Goal: Transaction & Acquisition: Purchase product/service

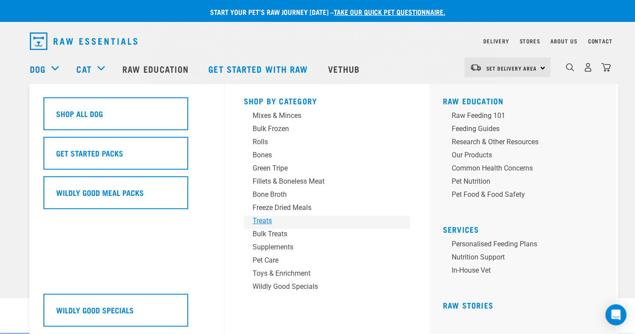
click at [262, 222] on div "Treats" at bounding box center [320, 221] width 137 height 11
click at [260, 234] on div "Bulk Treats" at bounding box center [320, 234] width 137 height 11
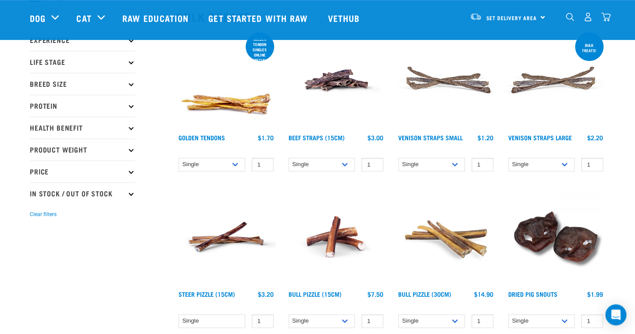
scroll to position [103, 0]
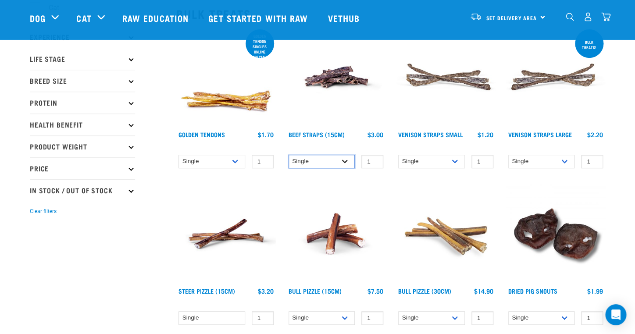
select select "726"
click option "1kg (Bulk)" at bounding box center [0, 0] width 0 height 0
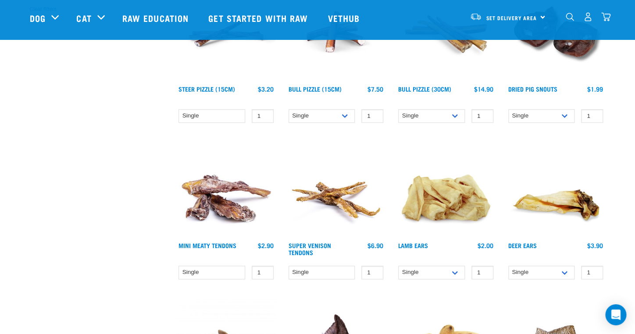
scroll to position [315, 0]
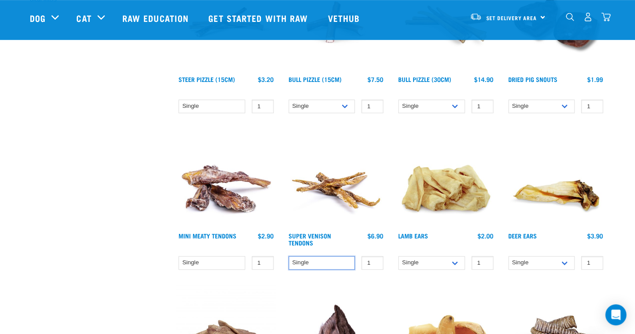
click option "Single" at bounding box center [0, 0] width 0 height 0
click at [372, 260] on input "2" at bounding box center [372, 263] width 22 height 14
click at [373, 259] on input "3" at bounding box center [372, 263] width 22 height 14
type input "4"
click at [373, 259] on input "4" at bounding box center [372, 263] width 22 height 14
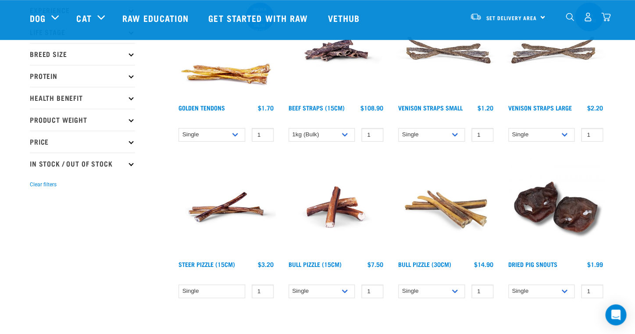
scroll to position [102, 0]
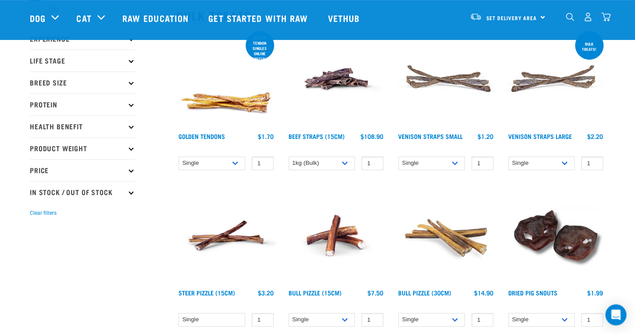
click at [588, 16] on img "dropdown navigation" at bounding box center [587, 16] width 9 height 9
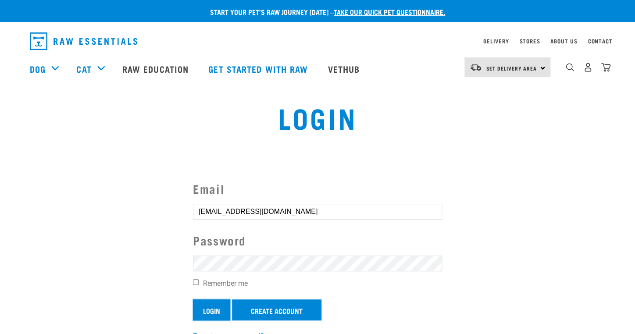
click at [218, 308] on input "Login" at bounding box center [211, 309] width 37 height 21
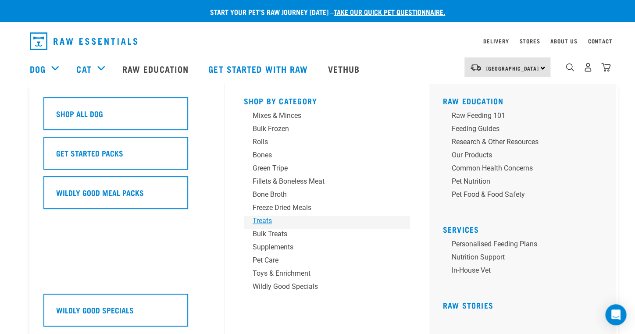
click at [262, 224] on div "Treats" at bounding box center [320, 221] width 137 height 11
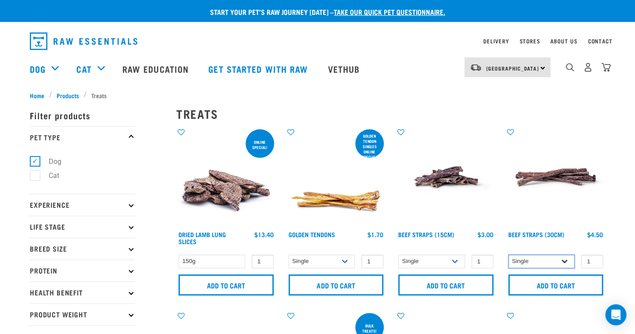
select select "251920"
click option "25 per pack" at bounding box center [0, 0] width 0 height 0
select select "726"
click option "1kg (Bulk)" at bounding box center [0, 0] width 0 height 0
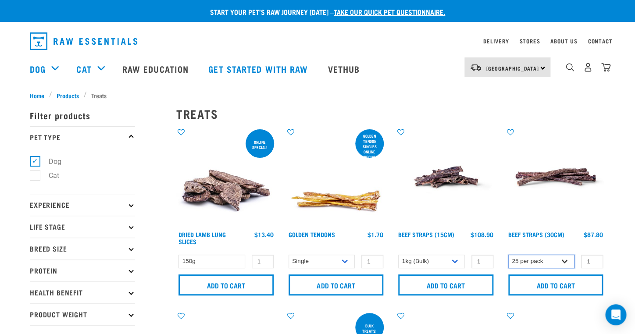
click option "25 per pack" at bounding box center [0, 0] width 0 height 0
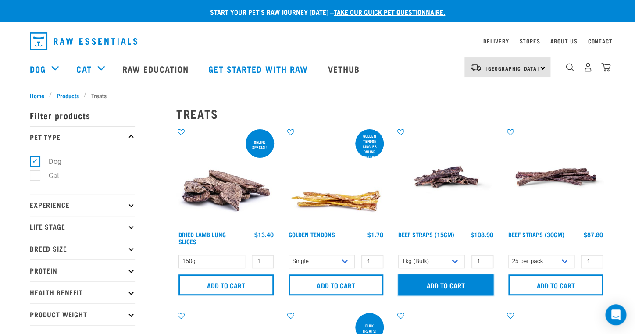
click at [446, 285] on input "Add to cart" at bounding box center [445, 284] width 95 height 21
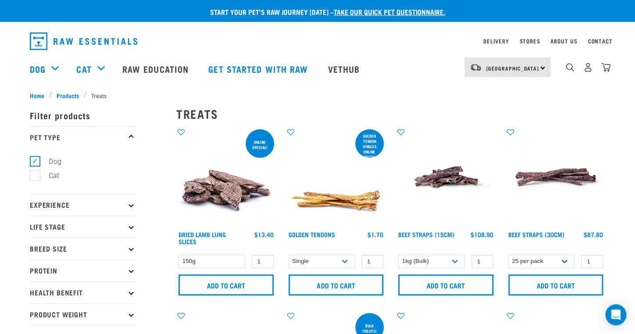
click at [607, 66] on img "dropdown navigation" at bounding box center [605, 67] width 9 height 9
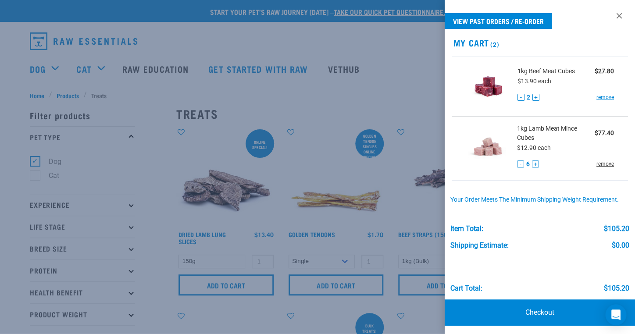
click at [596, 164] on link "remove" at bounding box center [605, 164] width 18 height 8
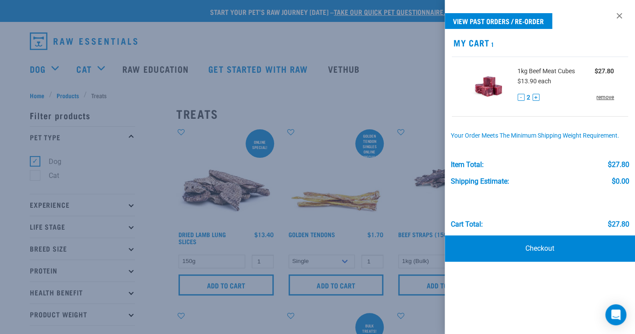
click at [604, 98] on link "remove" at bounding box center [605, 97] width 18 height 8
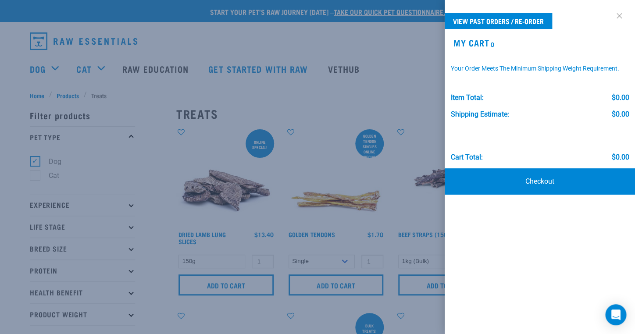
click at [619, 15] on link at bounding box center [619, 16] width 14 height 14
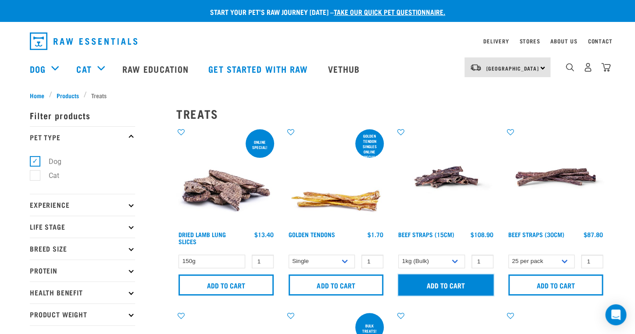
click at [433, 282] on input "Add to cart" at bounding box center [445, 284] width 95 height 21
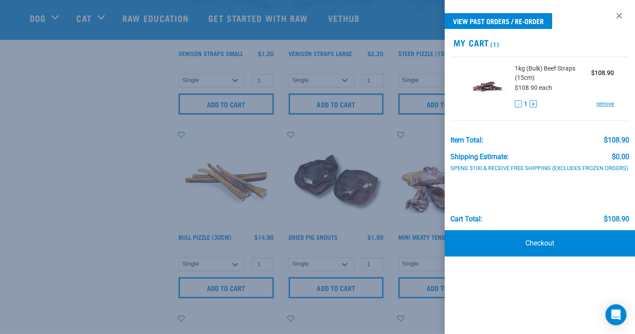
scroll to position [306, 0]
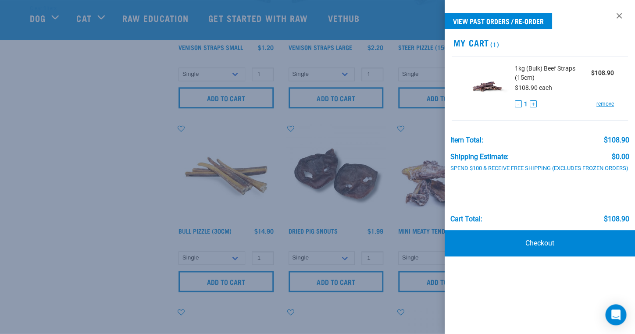
click at [156, 168] on div at bounding box center [317, 167] width 635 height 334
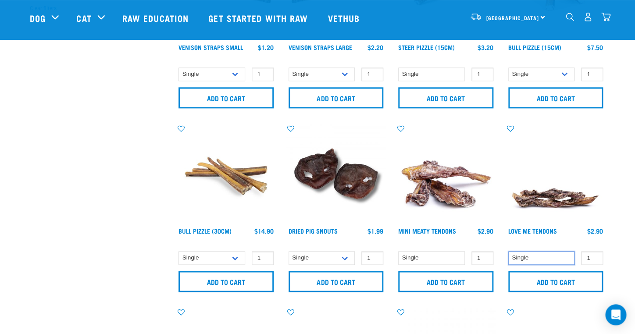
click option "Single" at bounding box center [0, 0] width 0 height 0
click at [593, 253] on input "2" at bounding box center [592, 258] width 22 height 14
click at [594, 253] on input "3" at bounding box center [592, 258] width 22 height 14
click at [594, 253] on input "4" at bounding box center [592, 258] width 22 height 14
click at [593, 255] on input "5" at bounding box center [592, 258] width 22 height 14
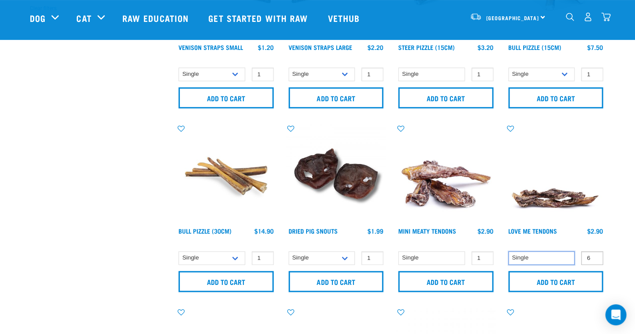
type input "6"
click at [593, 255] on input "6" at bounding box center [592, 258] width 22 height 14
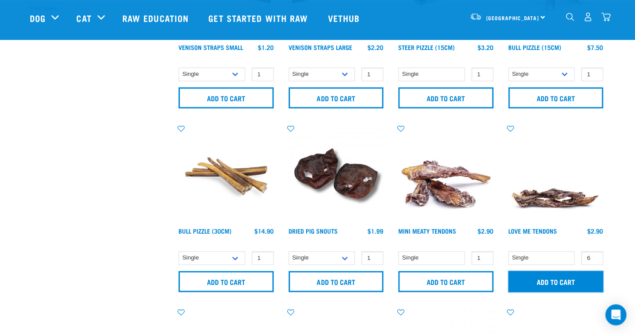
click at [551, 278] on input "Add to cart" at bounding box center [555, 281] width 95 height 21
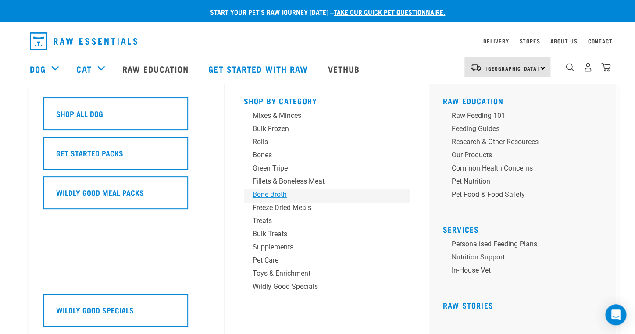
click at [259, 195] on div "Bone Broth" at bounding box center [320, 194] width 137 height 11
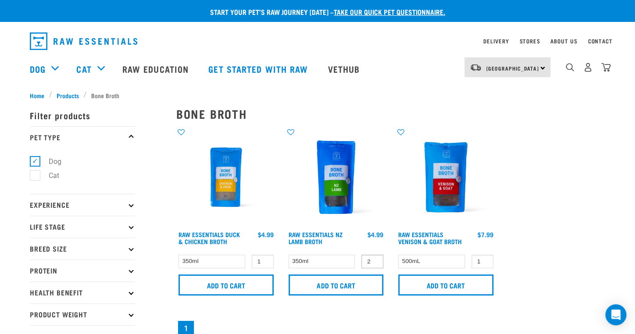
click at [373, 259] on input "2" at bounding box center [372, 262] width 22 height 14
click at [373, 258] on input "3" at bounding box center [372, 262] width 22 height 14
click at [373, 258] on input "4" at bounding box center [372, 262] width 22 height 14
type input "5"
click at [373, 258] on input "5" at bounding box center [372, 262] width 22 height 14
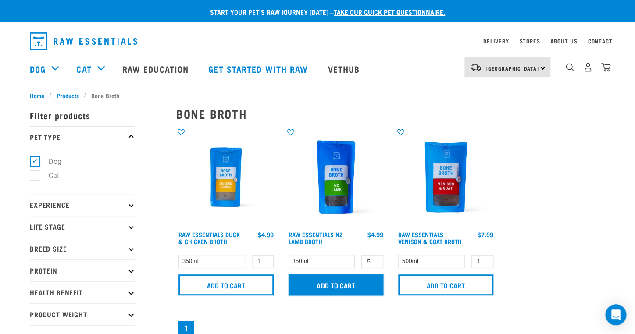
click at [331, 286] on input "Add to cart" at bounding box center [335, 284] width 95 height 21
type input "2"
click at [263, 259] on input "2" at bounding box center [263, 262] width 22 height 14
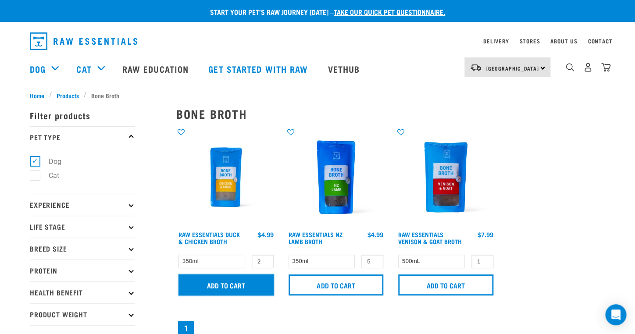
click at [227, 283] on input "Add to cart" at bounding box center [225, 284] width 95 height 21
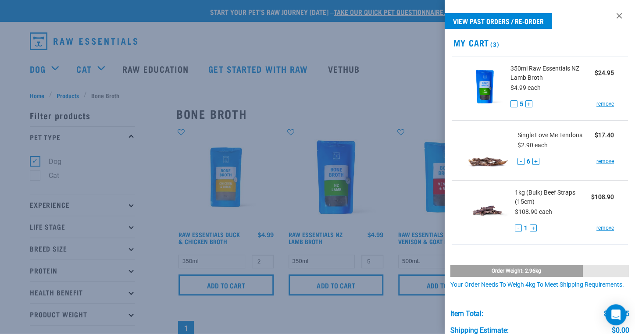
click at [358, 87] on div at bounding box center [317, 167] width 635 height 334
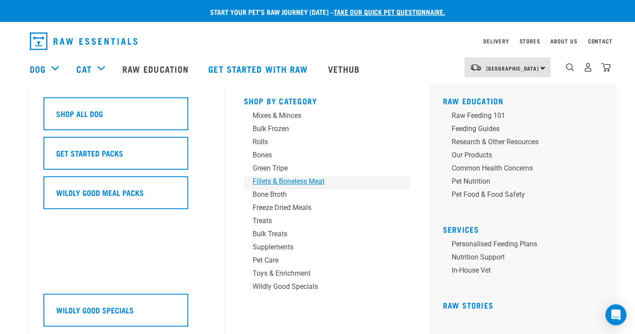
click at [279, 181] on div "Fillets & Boneless Meat" at bounding box center [320, 181] width 137 height 11
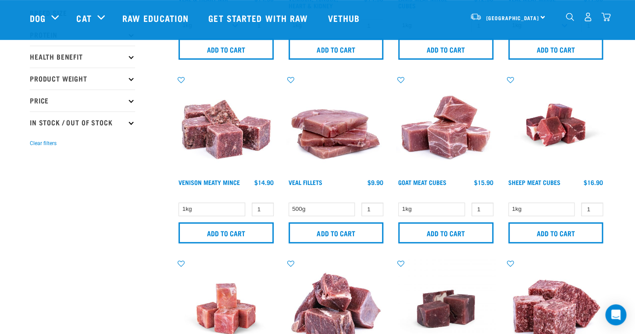
scroll to position [180, 0]
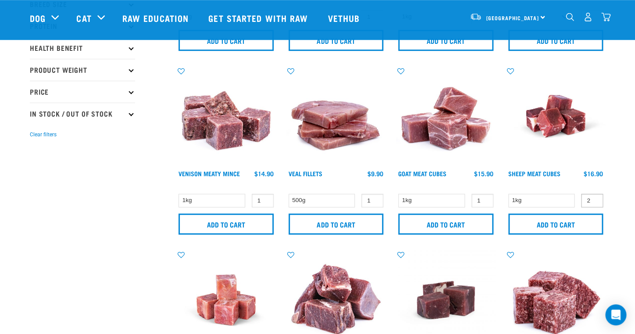
click at [593, 197] on input "2" at bounding box center [592, 201] width 22 height 14
click at [593, 197] on input "3" at bounding box center [592, 201] width 22 height 14
click at [593, 197] on input "4" at bounding box center [592, 201] width 22 height 14
click at [593, 197] on input "5" at bounding box center [592, 201] width 22 height 14
click at [560, 221] on input "Add to cart" at bounding box center [555, 223] width 95 height 21
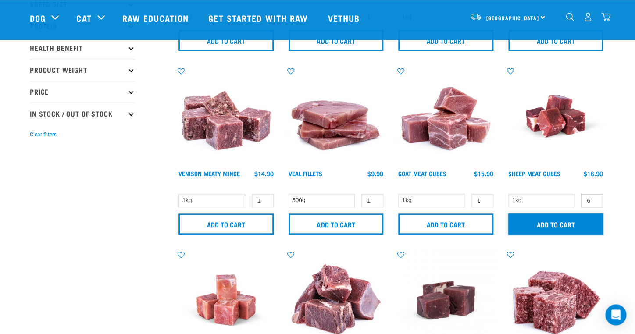
click at [593, 197] on input "6" at bounding box center [592, 201] width 22 height 14
click at [566, 221] on input "Add to cart" at bounding box center [555, 223] width 95 height 21
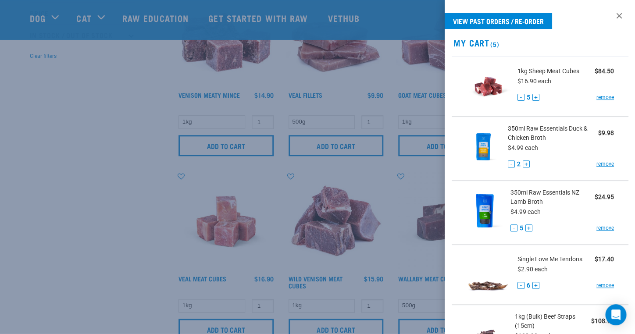
scroll to position [260, 0]
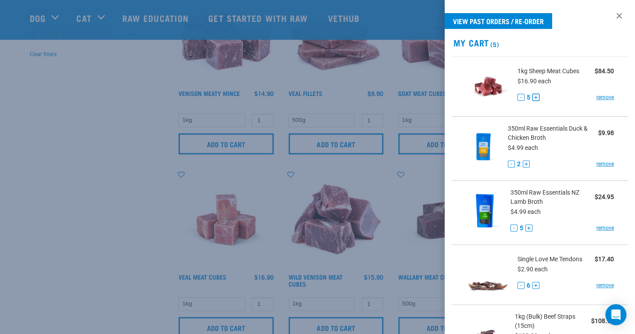
click at [536, 96] on button "+" at bounding box center [535, 97] width 7 height 7
click at [90, 160] on div at bounding box center [317, 167] width 635 height 334
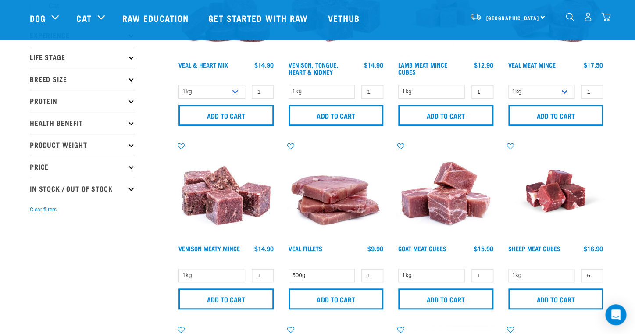
scroll to position [104, 0]
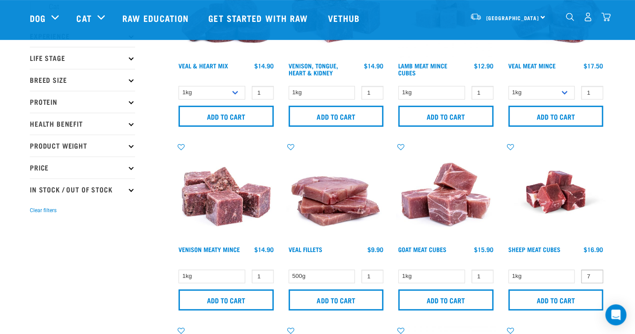
type input "7"
click at [593, 273] on input "7" at bounding box center [592, 277] width 22 height 14
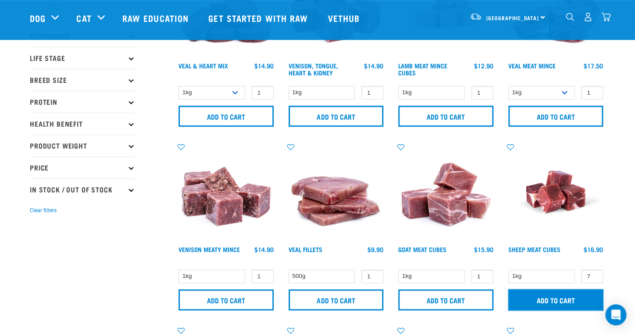
click at [541, 299] on input "Add to cart" at bounding box center [555, 299] width 95 height 21
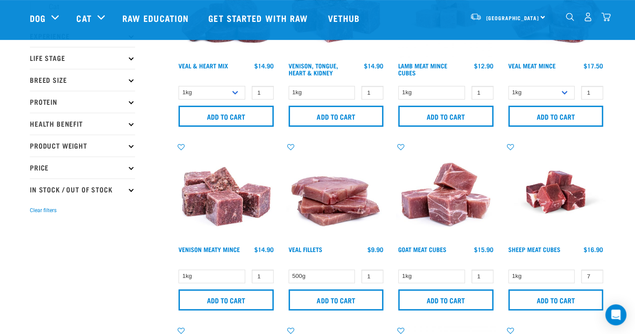
click at [32, 166] on button "delete" at bounding box center [27, 167] width 9 height 9
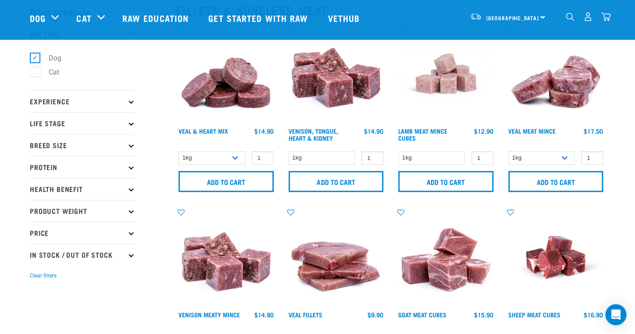
scroll to position [0, 0]
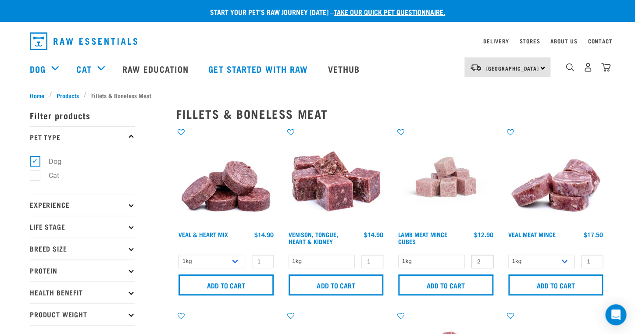
click at [483, 260] on input "2" at bounding box center [482, 262] width 22 height 14
type input "3"
click at [483, 260] on input "3" at bounding box center [482, 262] width 22 height 14
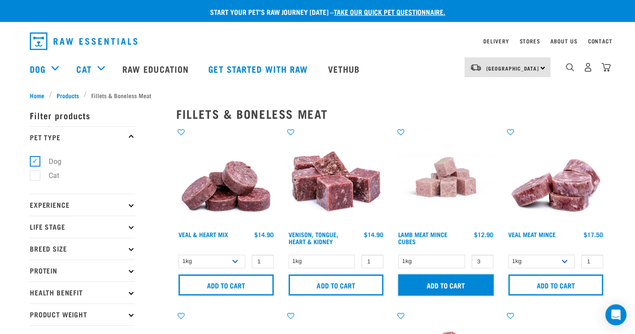
click at [454, 281] on input "Add to cart" at bounding box center [445, 284] width 95 height 21
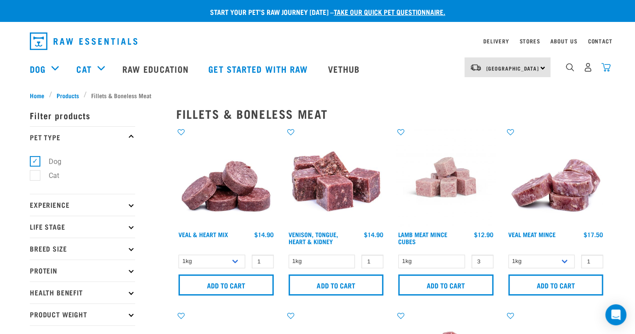
click at [606, 69] on img "dropdown navigation" at bounding box center [605, 67] width 9 height 9
click at [607, 71] on img "dropdown navigation" at bounding box center [605, 67] width 9 height 9
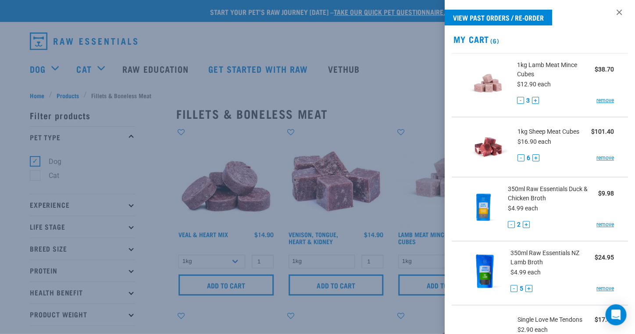
scroll to position [3, 0]
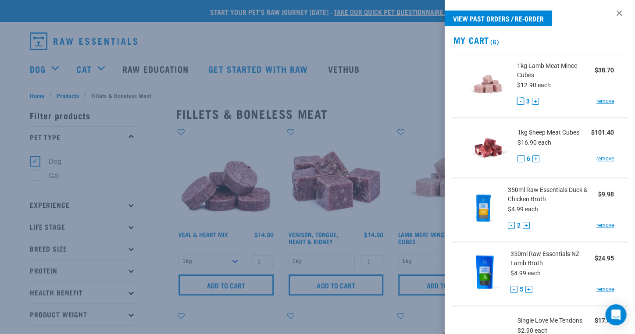
click at [518, 99] on button "-" at bounding box center [520, 101] width 7 height 7
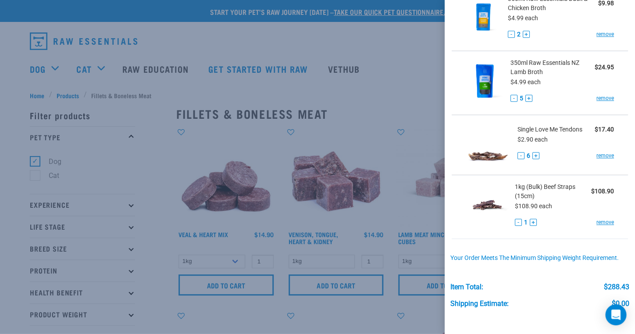
scroll to position [197, 0]
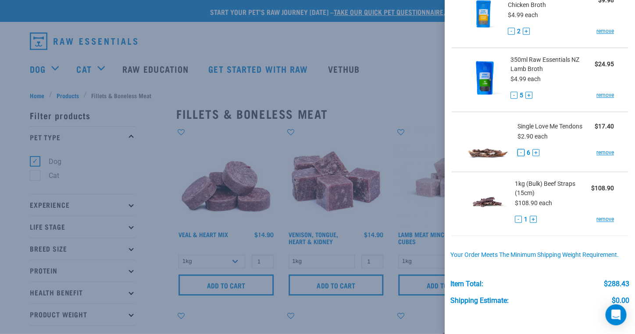
click at [521, 151] on button "-" at bounding box center [520, 152] width 7 height 7
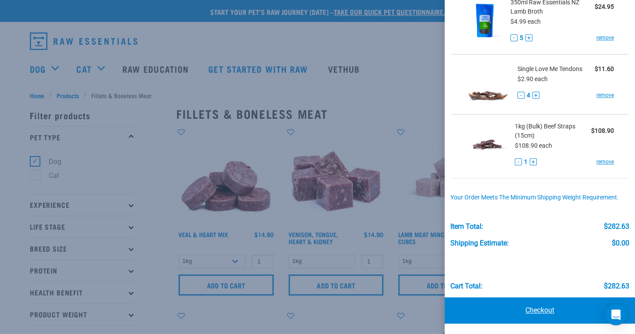
click at [531, 312] on link "Checkout" at bounding box center [539, 310] width 190 height 26
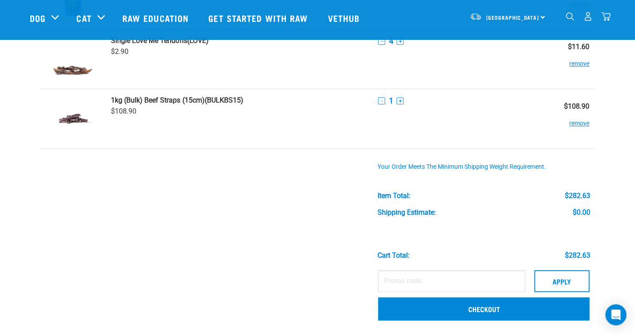
scroll to position [280, 0]
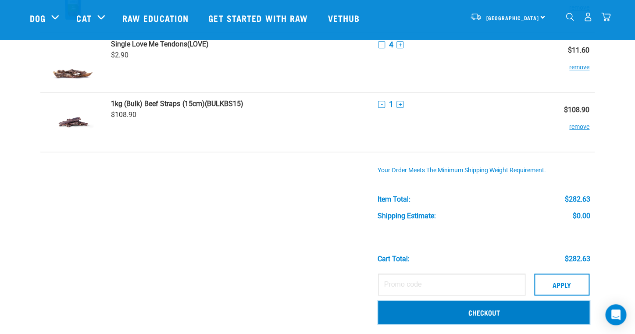
click at [479, 312] on link "Checkout" at bounding box center [483, 312] width 211 height 23
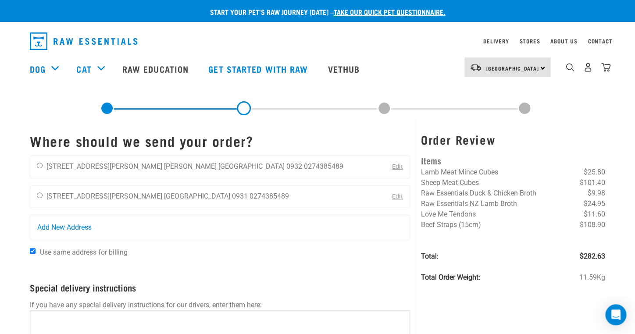
click at [394, 167] on link "Edit" at bounding box center [397, 166] width 11 height 7
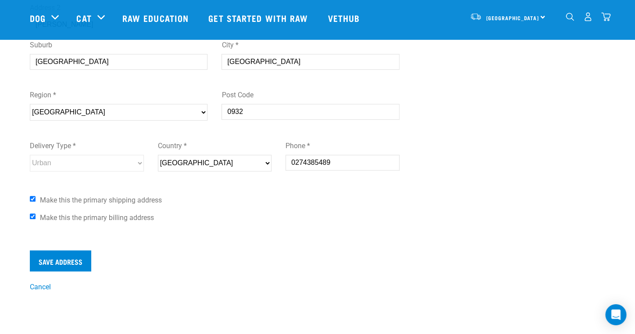
scroll to position [205, 0]
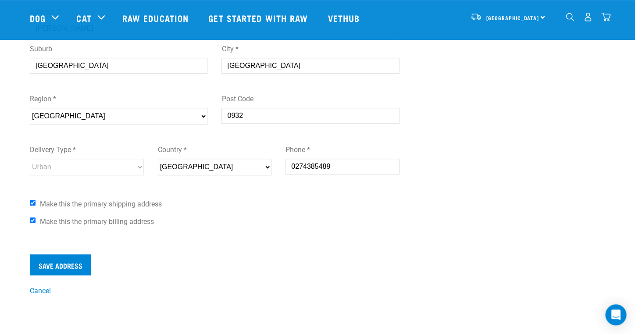
click at [33, 202] on input "Make this the primary shipping address" at bounding box center [33, 203] width 6 height 6
checkbox input "false"
click at [32, 221] on input "Make this the primary billing address" at bounding box center [33, 220] width 6 height 6
checkbox input "false"
click at [59, 264] on input "Save Address" at bounding box center [60, 264] width 61 height 21
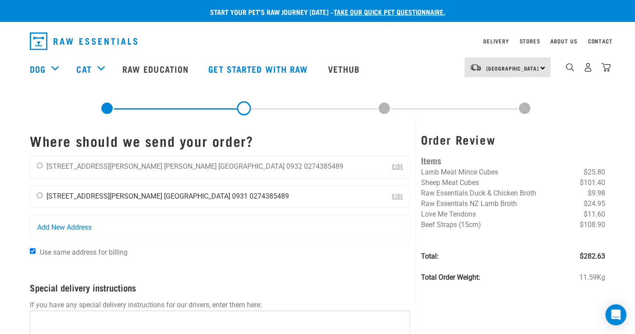
click at [39, 195] on input "radio" at bounding box center [40, 195] width 6 height 6
radio input "true"
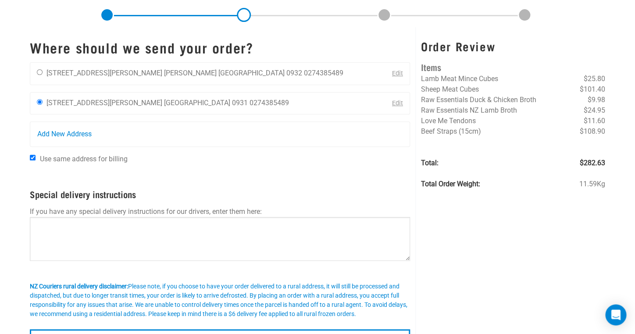
scroll to position [95, 0]
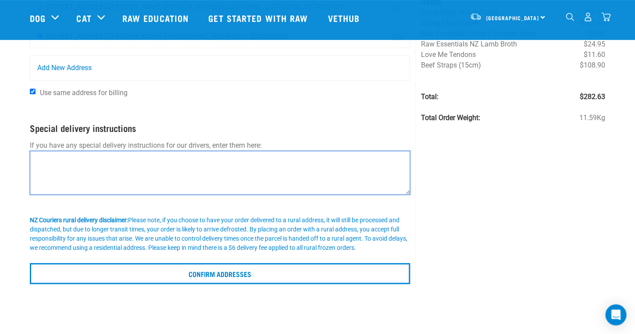
click at [52, 157] on textarea at bounding box center [220, 173] width 380 height 44
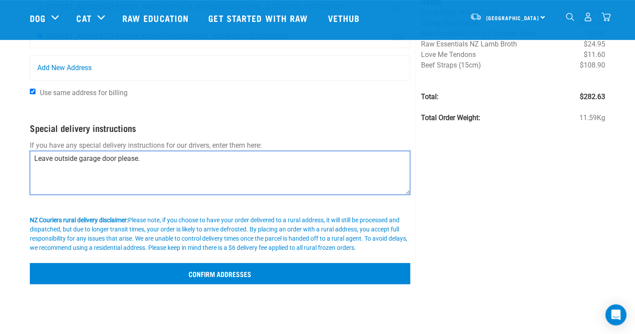
type textarea "Leave outside garage door please."
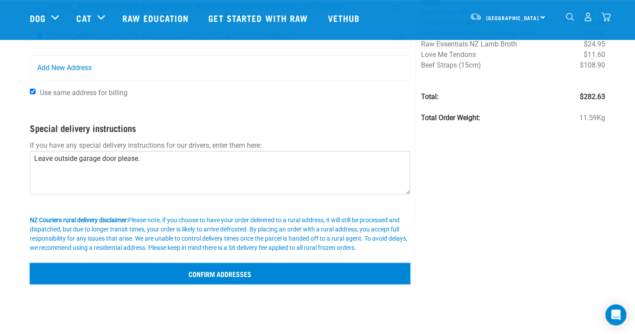
click at [178, 271] on input "Confirm addresses" at bounding box center [220, 273] width 380 height 21
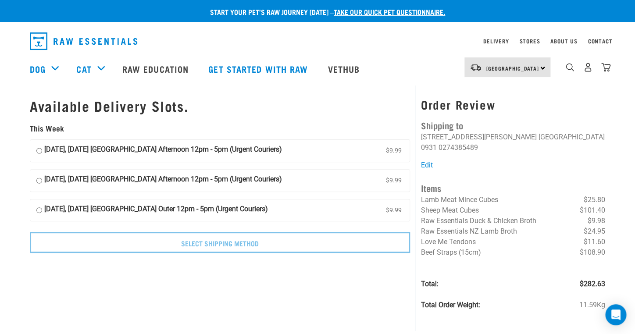
click at [40, 152] on input "20 August, Wednesday Auckland Afternoon 12pm - 5pm (Urgent Couriers) $9.99" at bounding box center [39, 150] width 6 height 13
radio input "true"
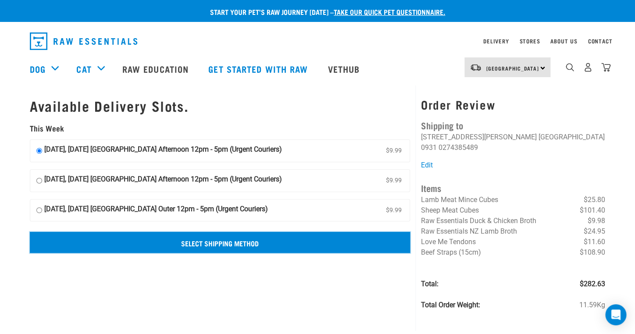
click at [205, 244] on input "Select Shipping Method" at bounding box center [220, 242] width 380 height 21
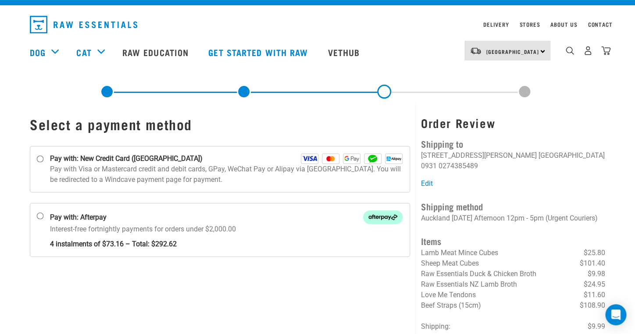
scroll to position [13, 0]
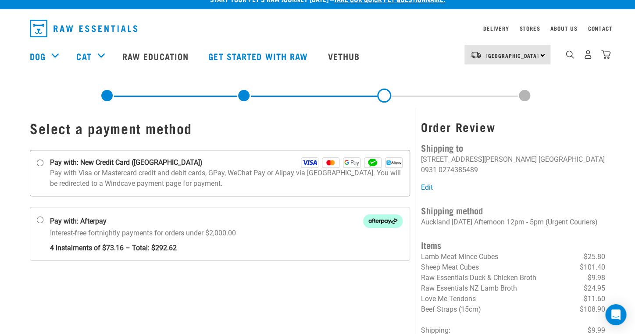
click at [45, 161] on label "Pay with: New Credit Card ([GEOGRAPHIC_DATA])" at bounding box center [220, 173] width 380 height 46
click at [44, 161] on input "Pay with: New Credit Card ([GEOGRAPHIC_DATA])" at bounding box center [40, 163] width 7 height 7
radio input "true"
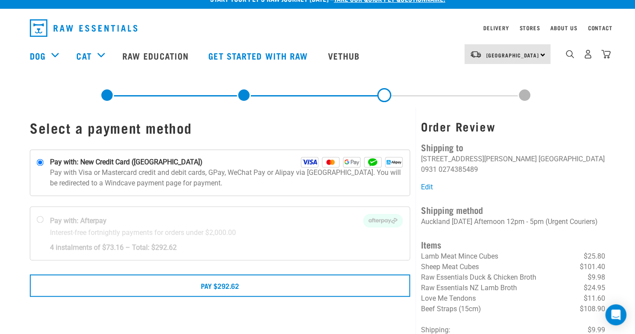
scroll to position [14, 0]
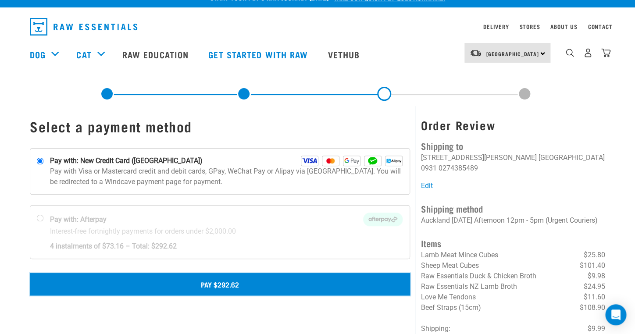
click at [222, 281] on button "Pay $292.62" at bounding box center [220, 284] width 380 height 22
